Goal: Task Accomplishment & Management: Complete application form

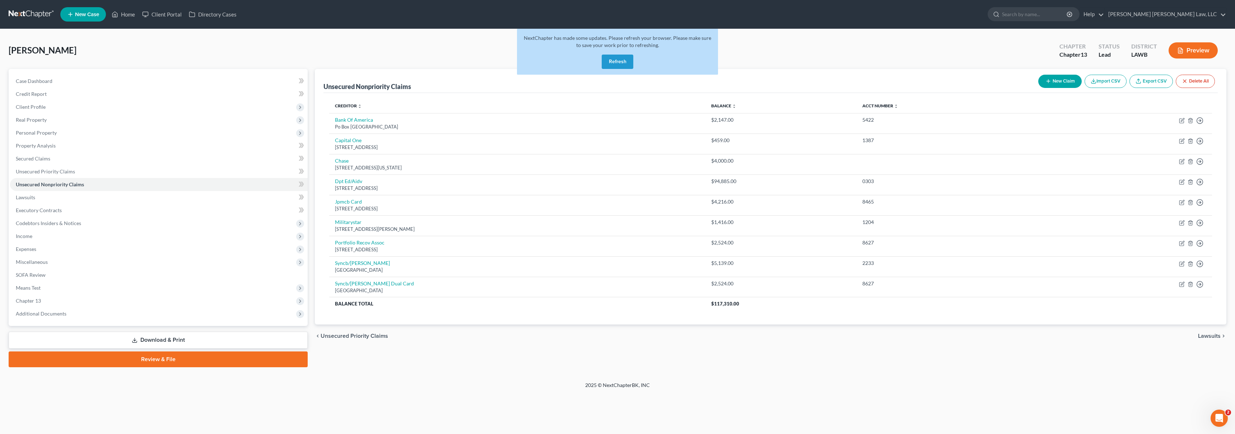
click at [14, 11] on link at bounding box center [32, 14] width 46 height 13
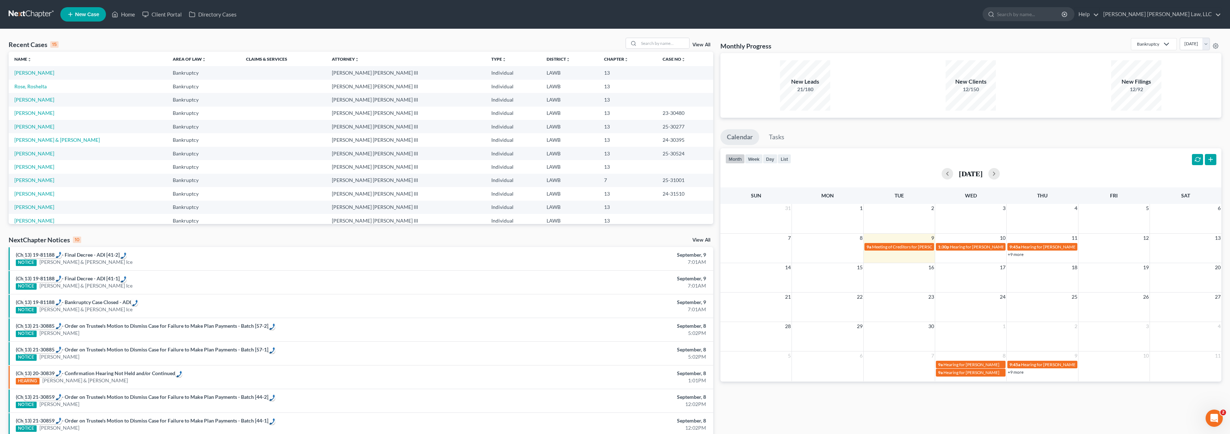
click at [81, 13] on span "New Case" at bounding box center [87, 14] width 24 height 5
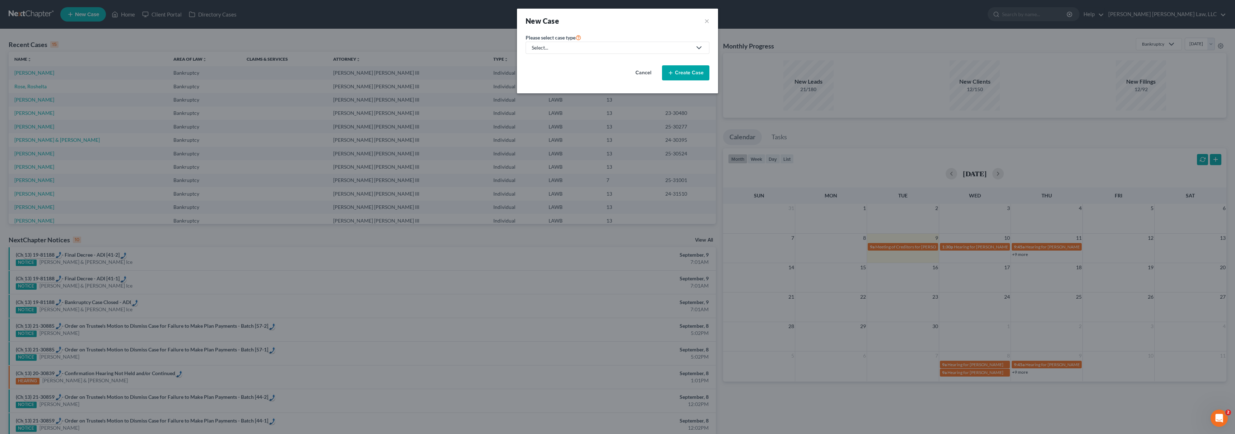
click at [584, 47] on div "Select..." at bounding box center [612, 47] width 160 height 7
click at [565, 59] on div "Bankruptcy" at bounding box center [564, 62] width 64 height 7
select select "36"
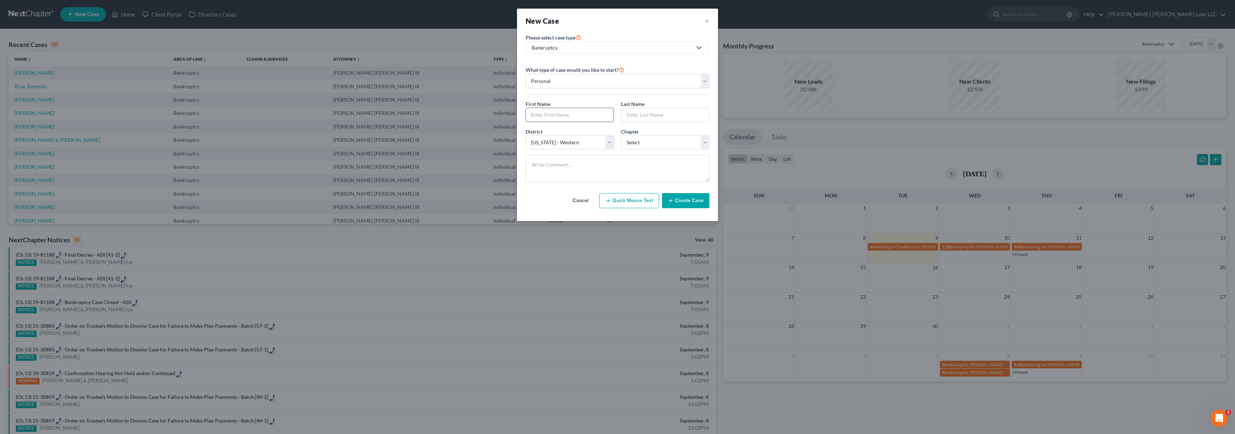
click at [556, 113] on input "text" at bounding box center [570, 115] width 88 height 14
type input "[PERSON_NAME]"
type input "Reddish"
click at [652, 141] on select "Select 7 11 12 13" at bounding box center [665, 142] width 88 height 14
select select "3"
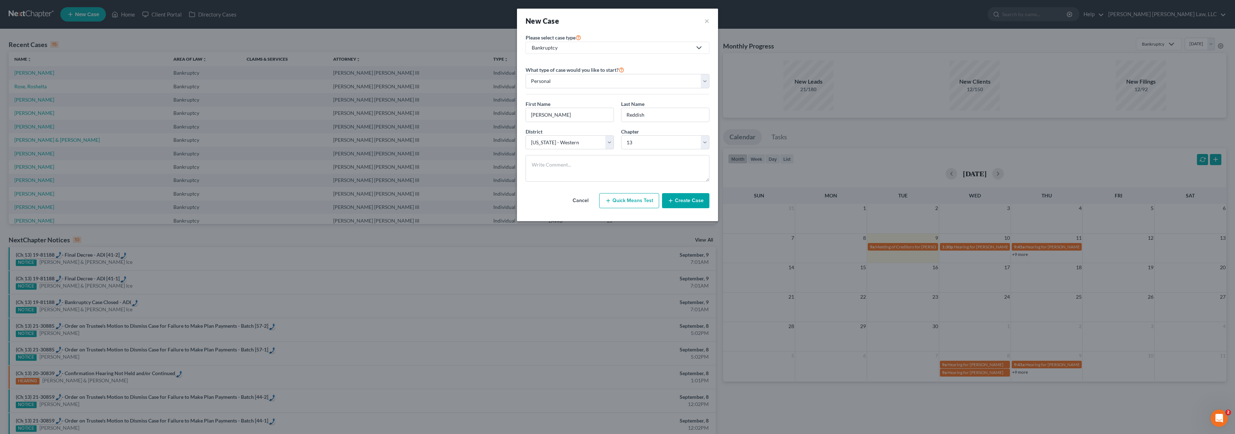
click at [695, 201] on button "Create Case" at bounding box center [685, 200] width 47 height 15
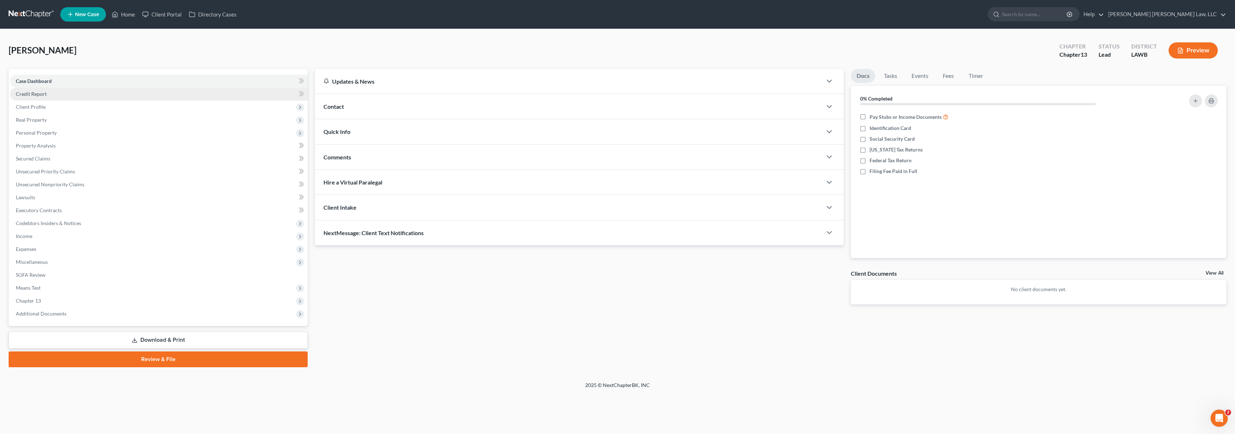
click at [50, 94] on link "Credit Report" at bounding box center [159, 94] width 298 height 13
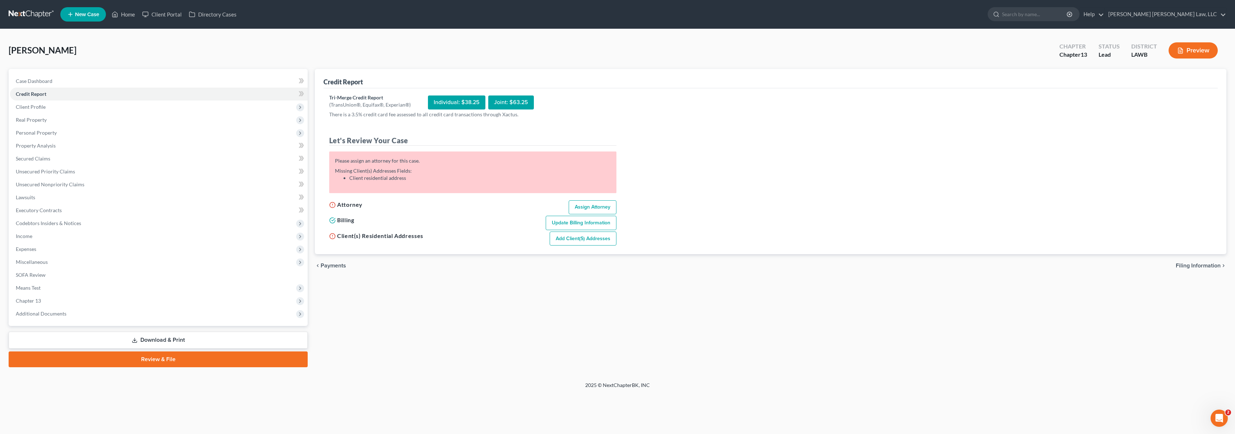
click at [591, 208] on link "Assign Attorney" at bounding box center [593, 207] width 48 height 14
select select "1"
select select "0"
select select "3"
select select "36"
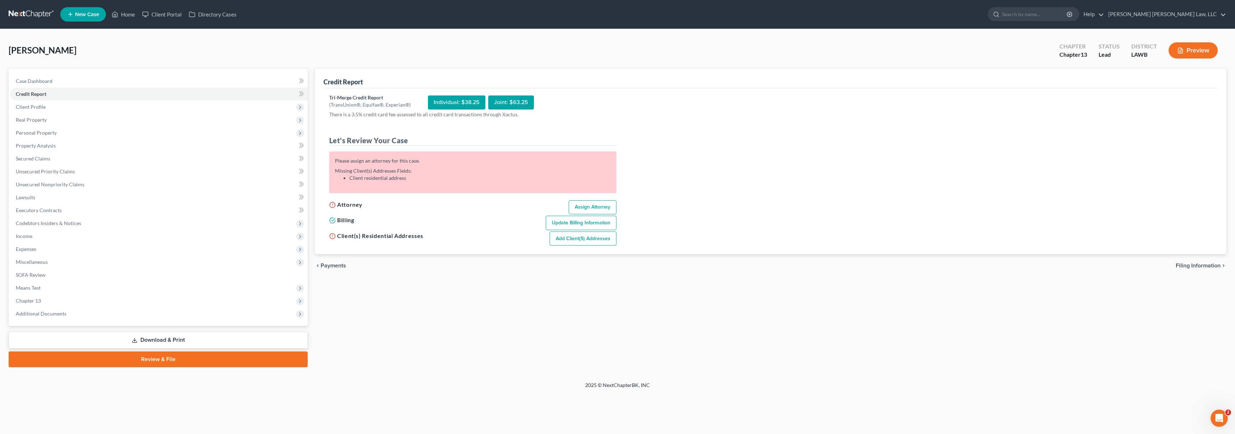
select select "19"
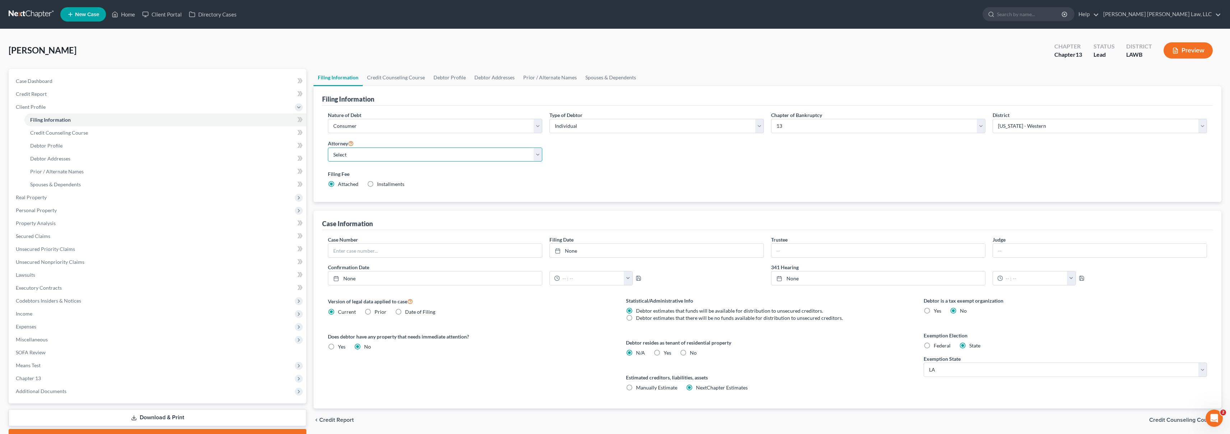
click at [411, 153] on select "Select E. Orum Young III - LAWB E. Orum Young III - LAMB E. Orum Young III - LA…" at bounding box center [435, 155] width 214 height 14
select select "0"
click at [86, 93] on link "Credit Report" at bounding box center [158, 94] width 296 height 13
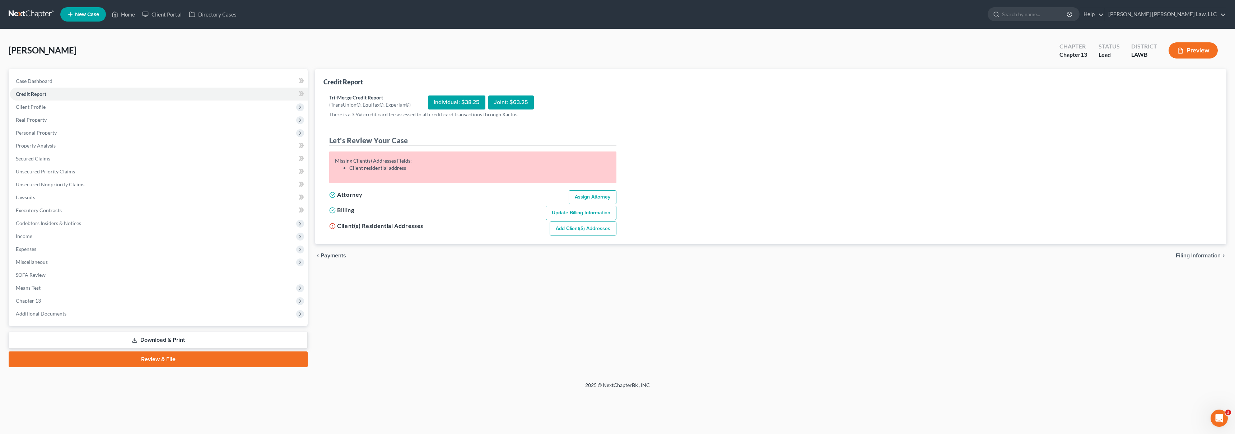
click at [585, 226] on link "Add Client(s) Addresses" at bounding box center [583, 229] width 67 height 14
select select "0"
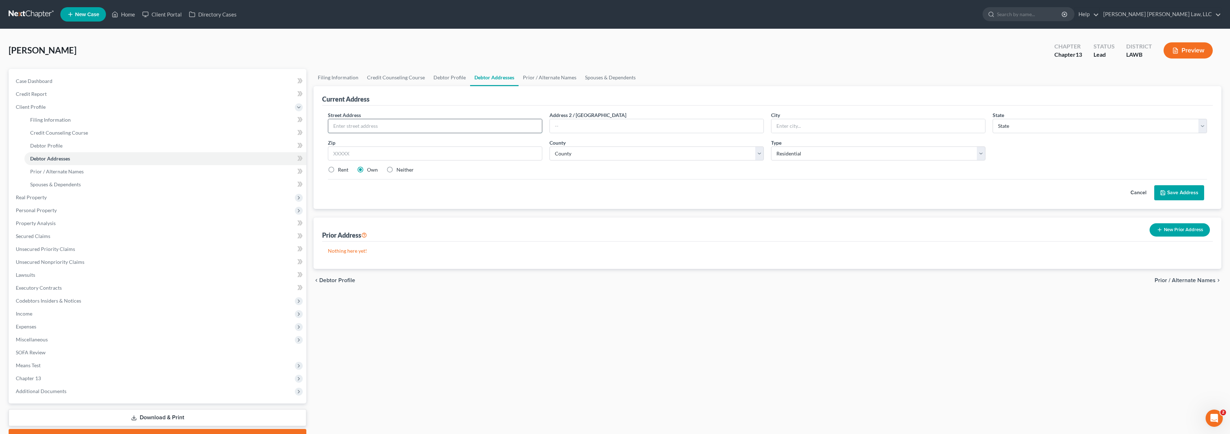
click at [378, 124] on input "text" at bounding box center [435, 126] width 214 height 14
type input "2318 Oliver Road"
type input "Monroe"
select select "19"
type input "71201"
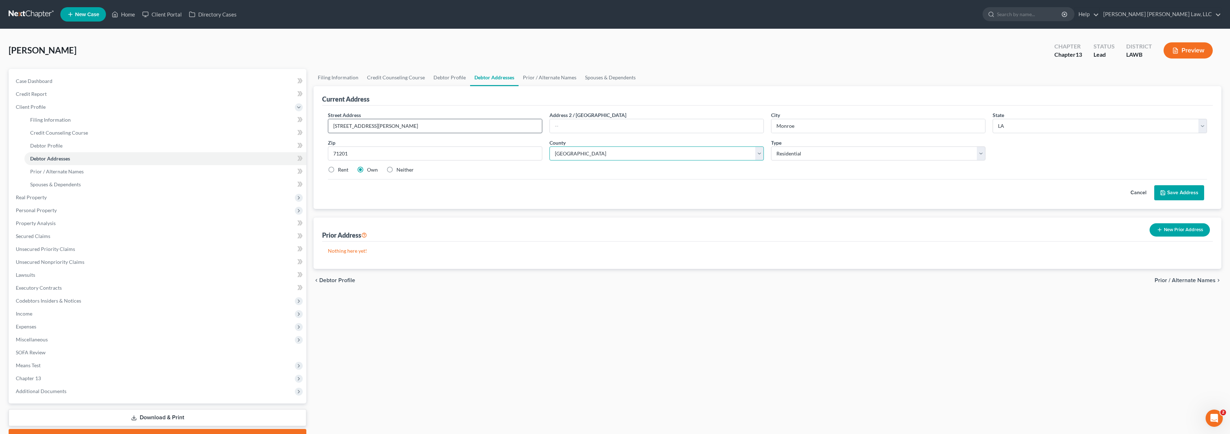
select select "36"
click at [422, 130] on input "2318 Oliver Road" at bounding box center [435, 126] width 214 height 14
type input "2318 Oliver Road Apartment #141"
click at [338, 167] on label "Rent" at bounding box center [343, 169] width 10 height 7
click at [341, 167] on input "Rent" at bounding box center [343, 168] width 5 height 5
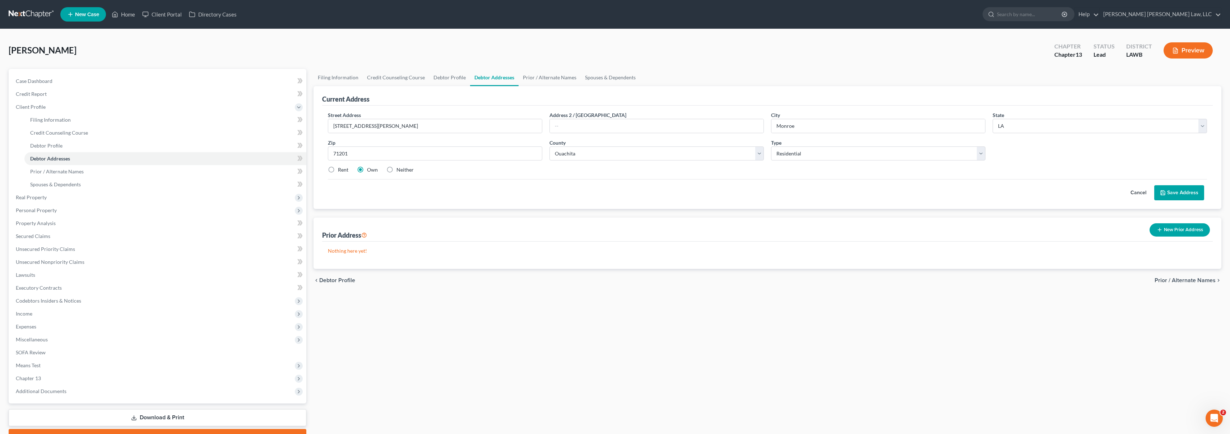
radio input "true"
click at [1198, 196] on button "Save Address" at bounding box center [1179, 192] width 50 height 15
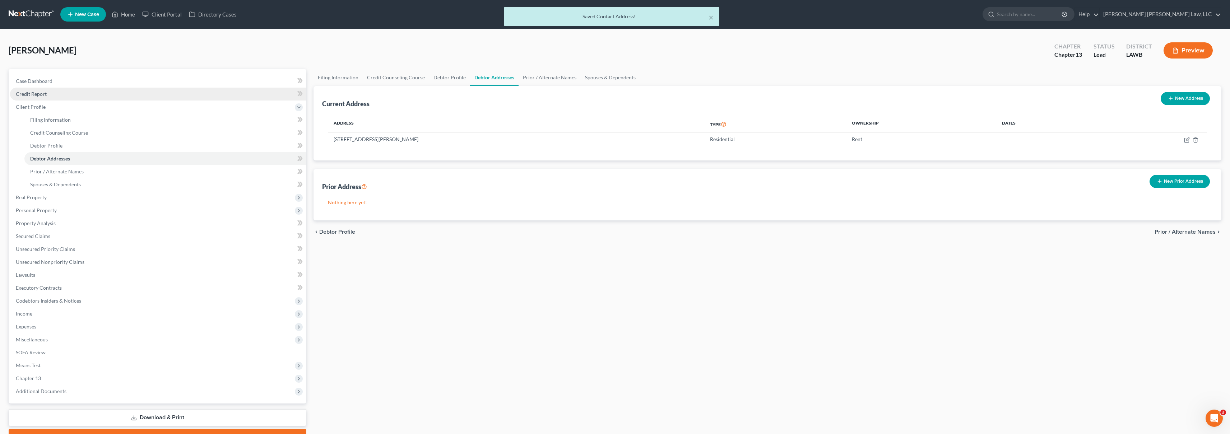
click at [75, 99] on link "Credit Report" at bounding box center [158, 94] width 296 height 13
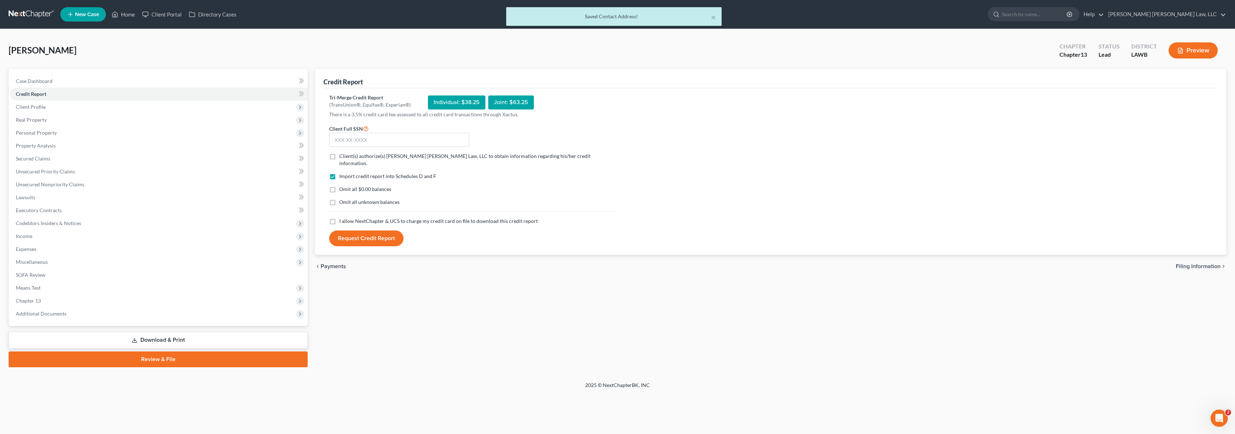
click at [339, 218] on label "I allow NextChapter & UCS to charge my credit card on file to download this cre…" at bounding box center [438, 221] width 199 height 7
click at [342, 218] on input "I allow NextChapter & UCS to charge my credit card on file to download this cre…" at bounding box center [344, 220] width 5 height 5
checkbox input "true"
click at [339, 199] on label "Omit all unknown balances" at bounding box center [369, 202] width 60 height 7
click at [342, 199] on input "Omit all unknown balances" at bounding box center [344, 201] width 5 height 5
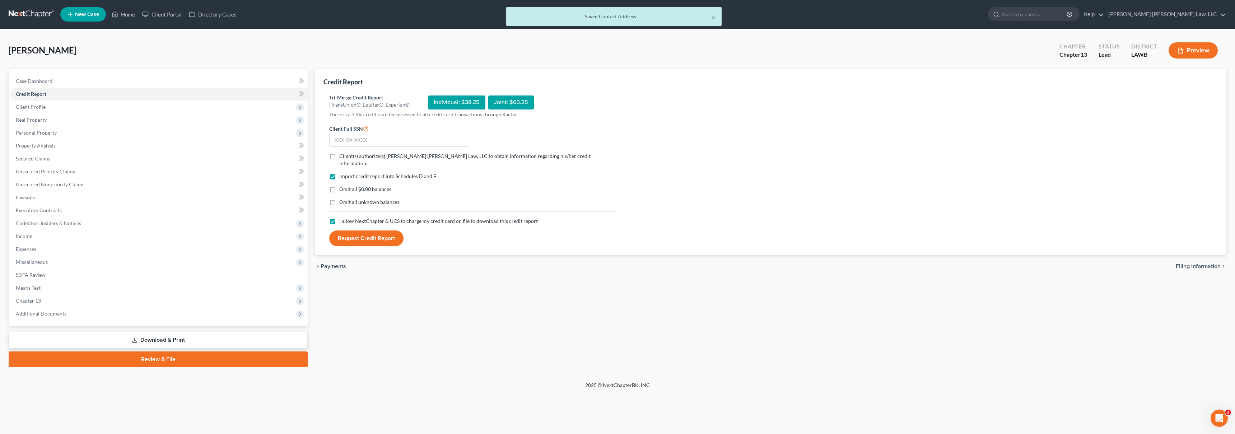
checkbox input "true"
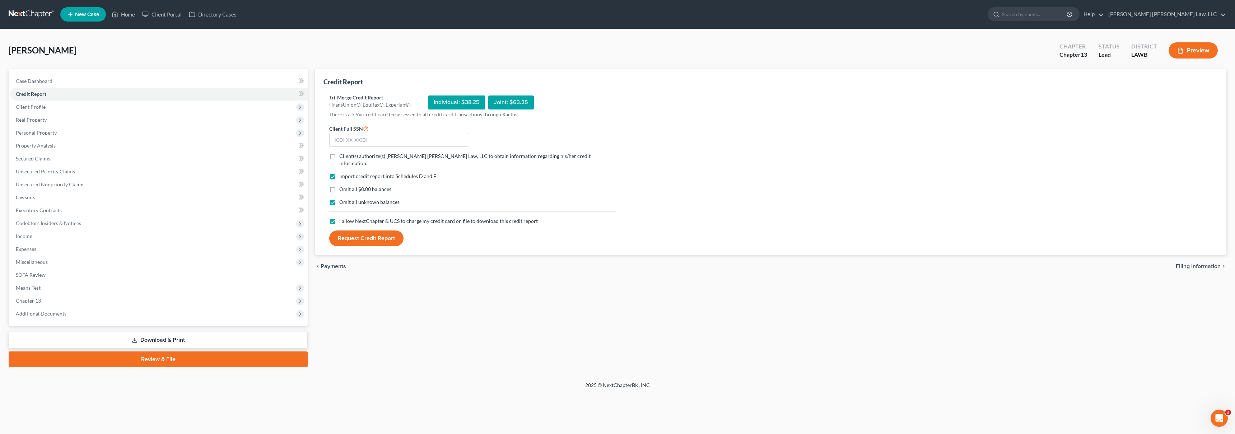
click at [339, 186] on label "Omit all $0.00 balances" at bounding box center [365, 189] width 52 height 7
click at [342, 186] on input "Omit all $0.00 balances" at bounding box center [344, 188] width 5 height 5
checkbox input "true"
click at [339, 156] on label "Client(s) authorize(s) E. Orum Young Law, LLC to obtain information regarding h…" at bounding box center [477, 160] width 277 height 14
click at [342, 156] on input "Client(s) authorize(s) E. Orum Young Law, LLC to obtain information regarding h…" at bounding box center [344, 155] width 5 height 5
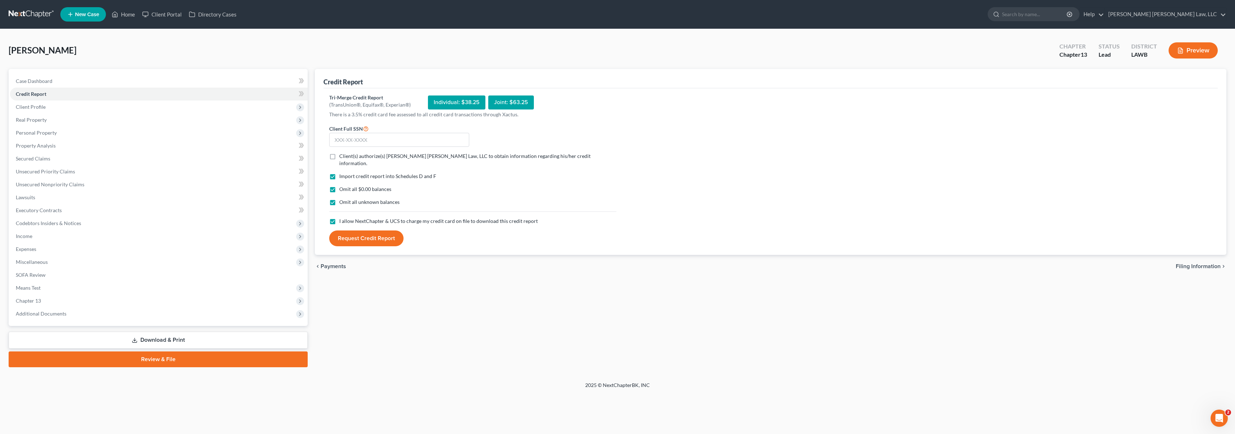
checkbox input "true"
click at [342, 142] on input "text" at bounding box center [399, 140] width 140 height 14
type input "435-15-9008"
click at [363, 230] on button "Request Credit Report" at bounding box center [366, 238] width 74 height 16
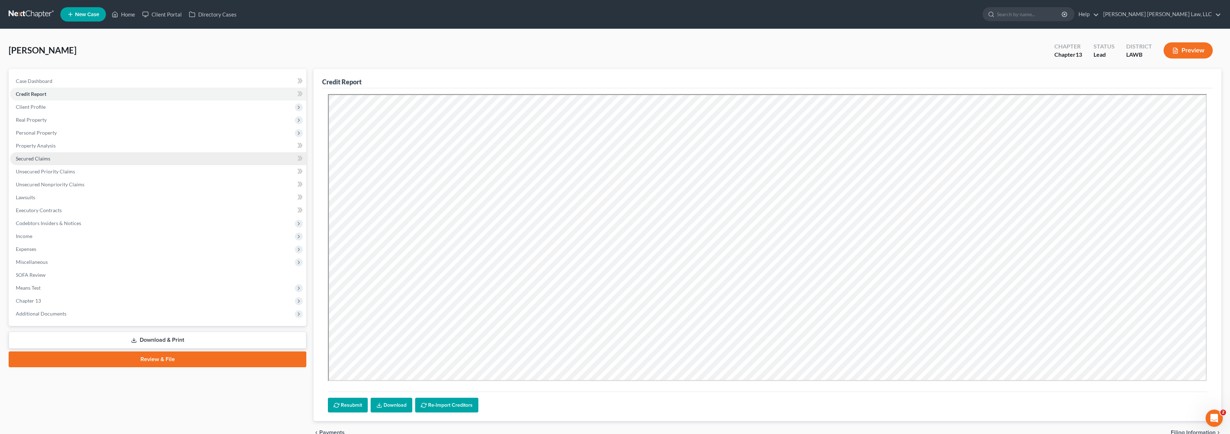
click at [43, 158] on span "Secured Claims" at bounding box center [33, 158] width 34 height 6
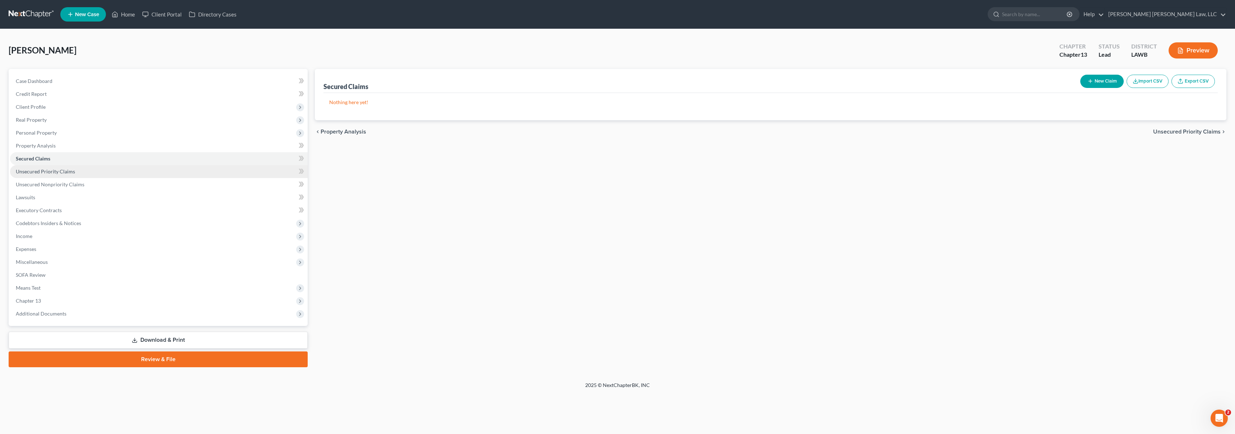
click at [53, 173] on span "Unsecured Priority Claims" at bounding box center [45, 171] width 59 height 6
click at [57, 185] on span "Unsecured Nonpriority Claims" at bounding box center [50, 184] width 69 height 6
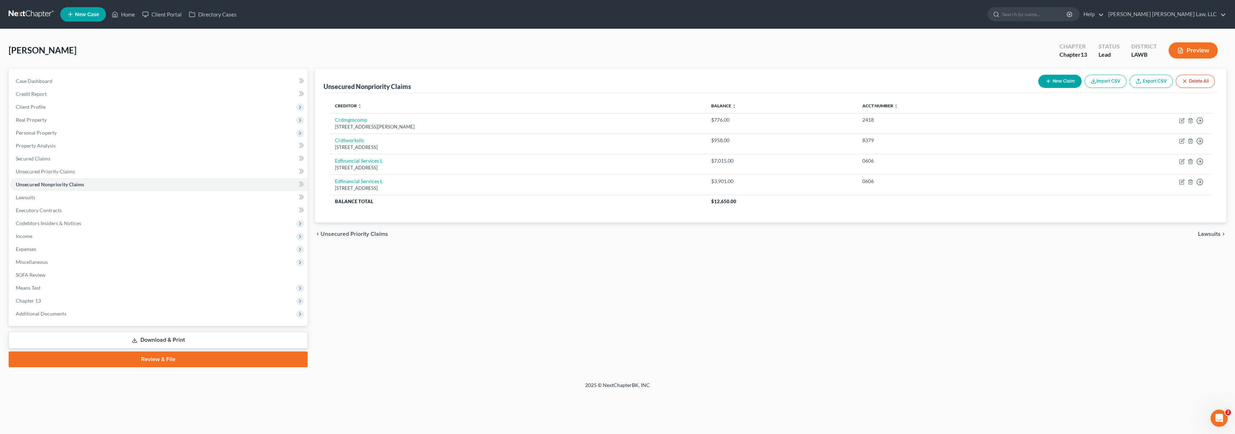
click at [843, 42] on div "Reddish, Sandra Upgraded Chapter Chapter 13 Status Lead District LAWB Preview" at bounding box center [618, 53] width 1218 height 31
